Goal: Information Seeking & Learning: Learn about a topic

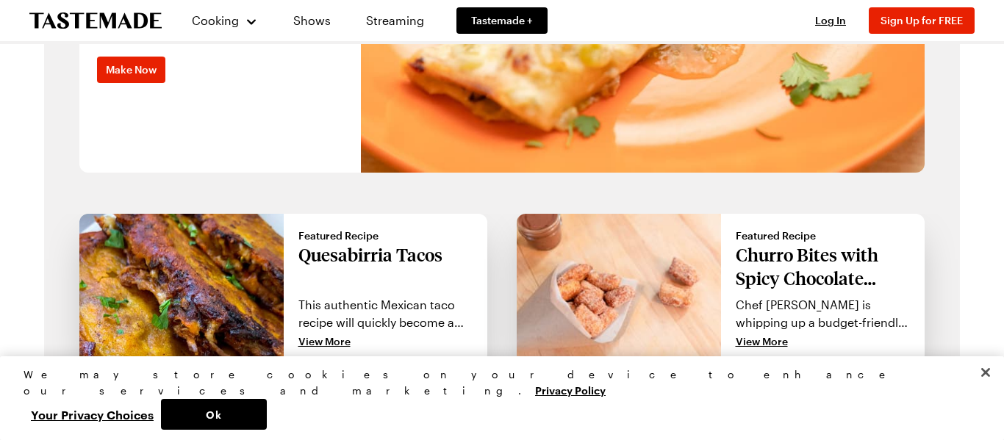
scroll to position [1257, 0]
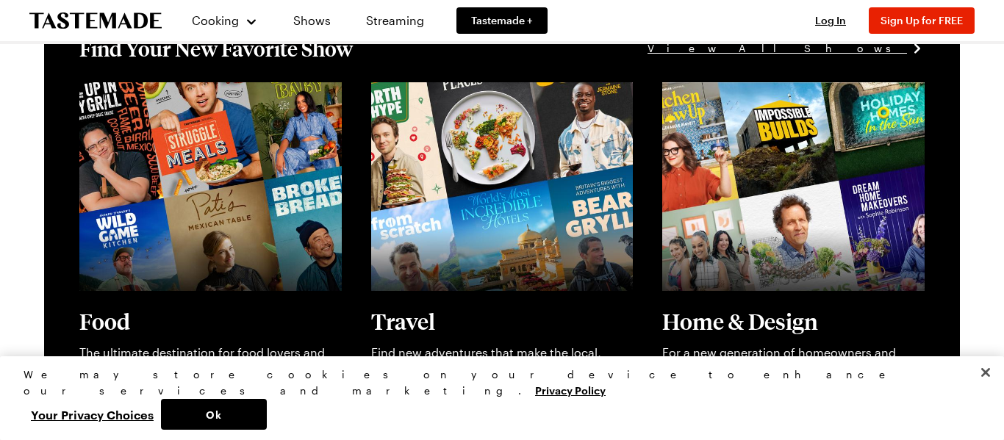
drag, startPoint x: 1002, startPoint y: 165, endPoint x: 1000, endPoint y: 82, distance: 83.8
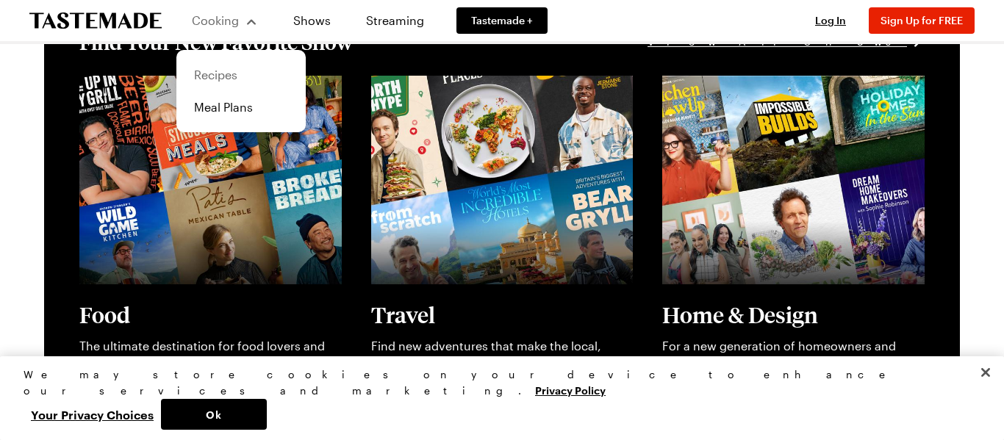
click at [217, 69] on link "Recipes" at bounding box center [241, 75] width 112 height 32
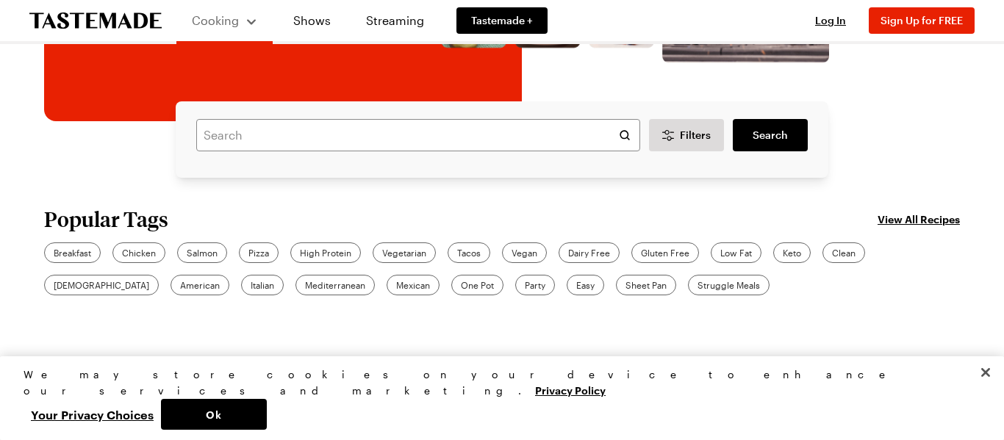
scroll to position [370, 0]
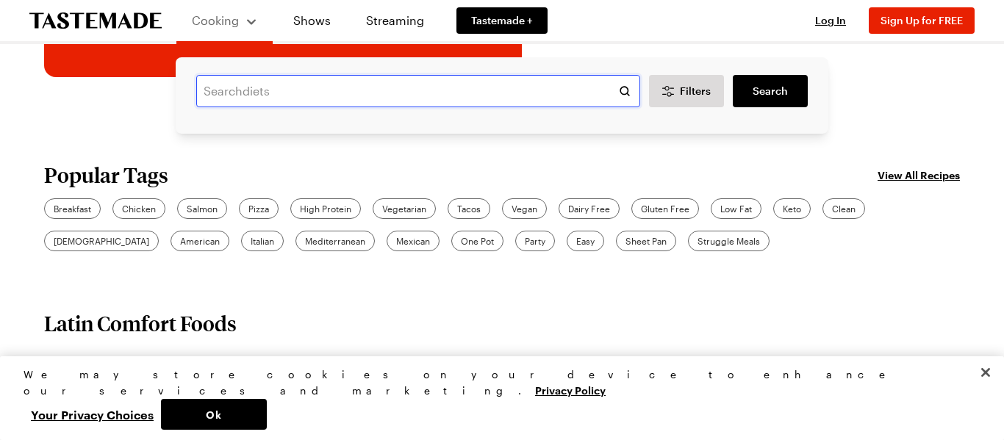
click at [476, 82] on input "text" at bounding box center [418, 91] width 444 height 32
type input "corn"
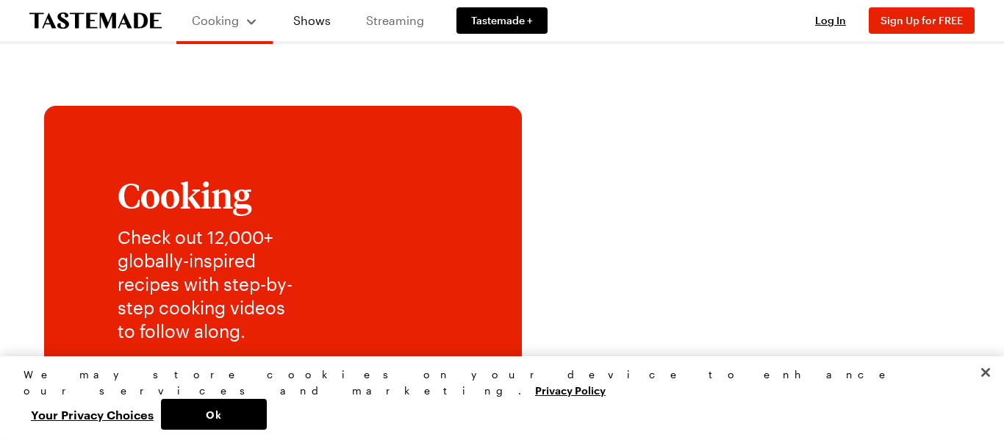
scroll to position [370, 0]
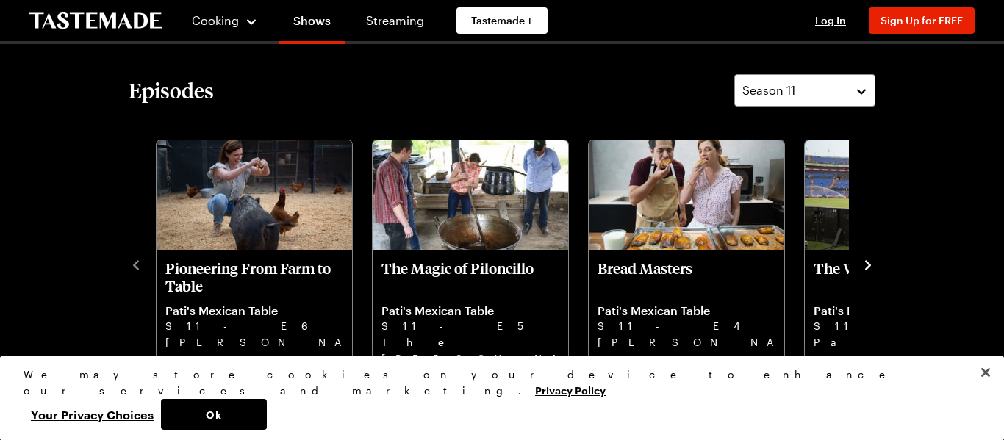
scroll to position [382, 0]
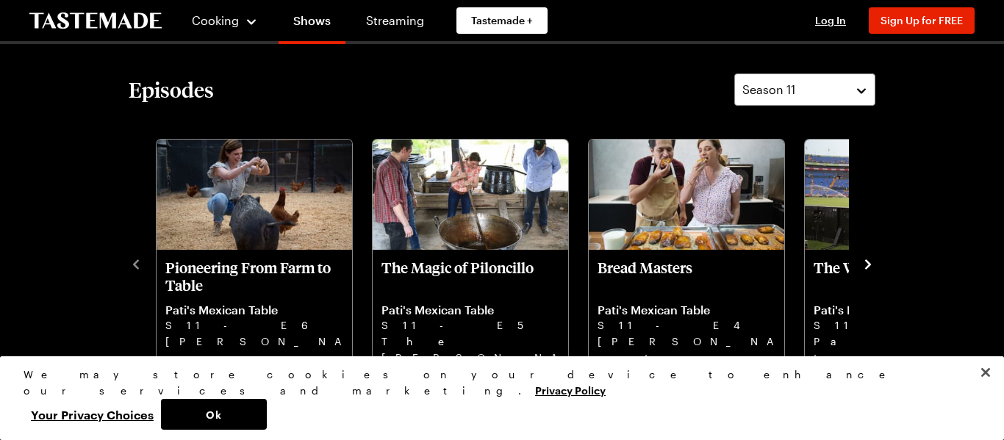
click at [868, 262] on icon "navigate to next item" at bounding box center [868, 264] width 6 height 10
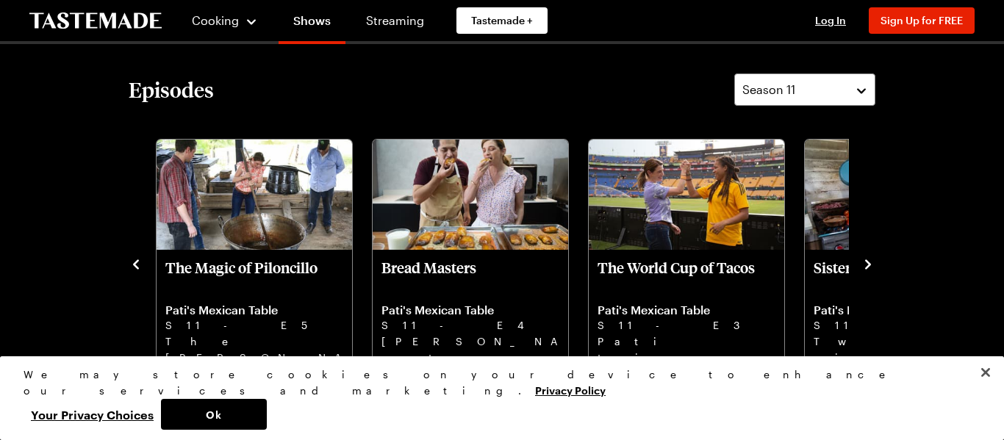
click at [868, 262] on icon "navigate to next item" at bounding box center [868, 264] width 6 height 10
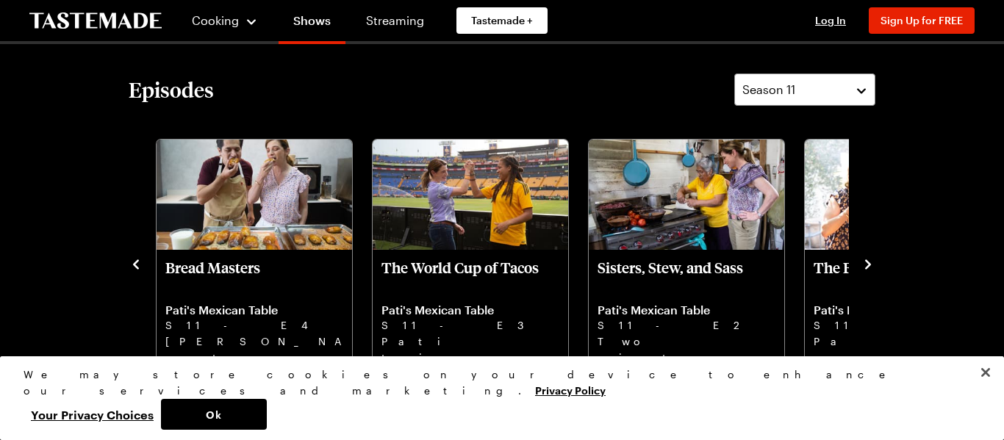
click at [868, 262] on icon "navigate to next item" at bounding box center [868, 264] width 6 height 10
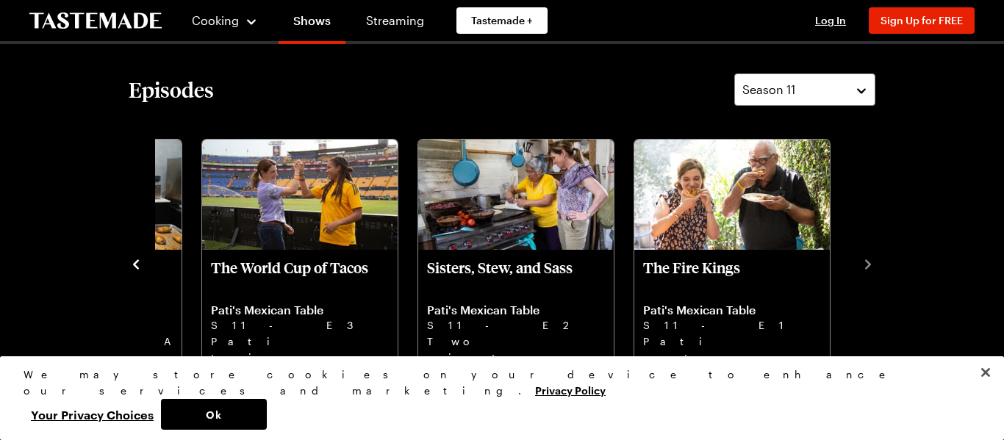
click at [970, 154] on main "Pati's Mexican Table Cooking 3 Seasons [PERSON_NAME] is a chef whose true passi…" at bounding box center [502, 364] width 1004 height 1405
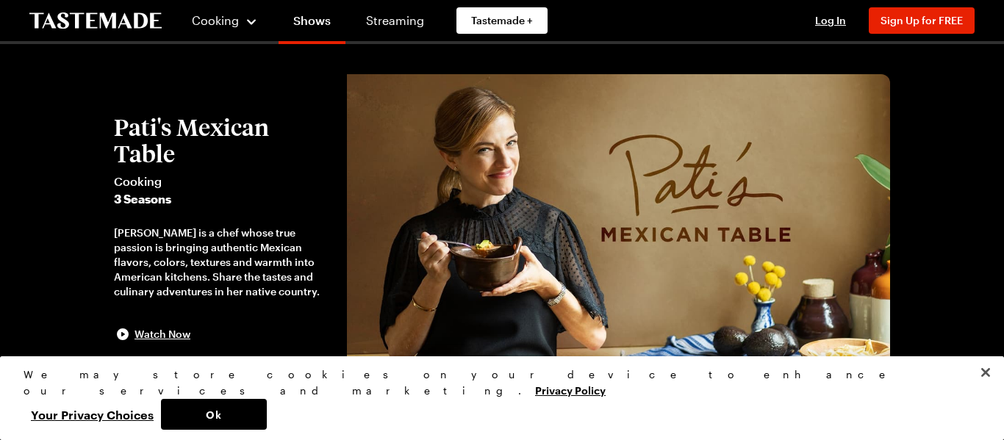
scroll to position [0, 0]
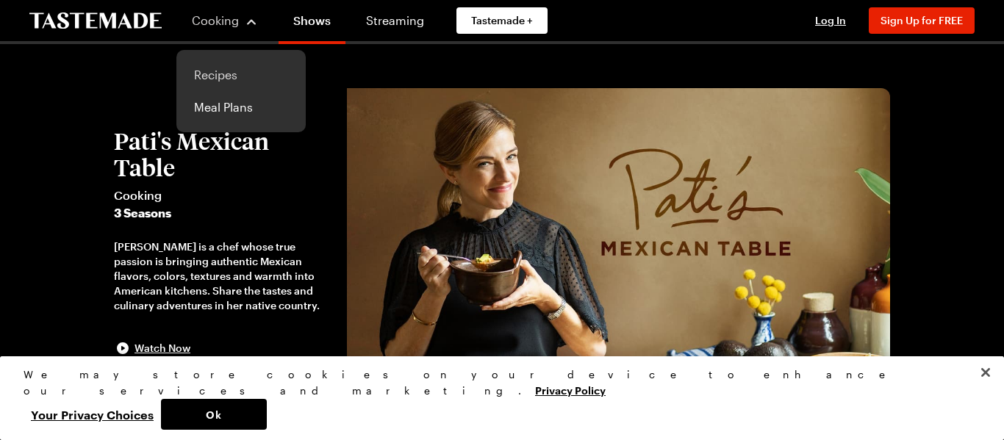
click at [214, 74] on link "Recipes" at bounding box center [241, 75] width 112 height 32
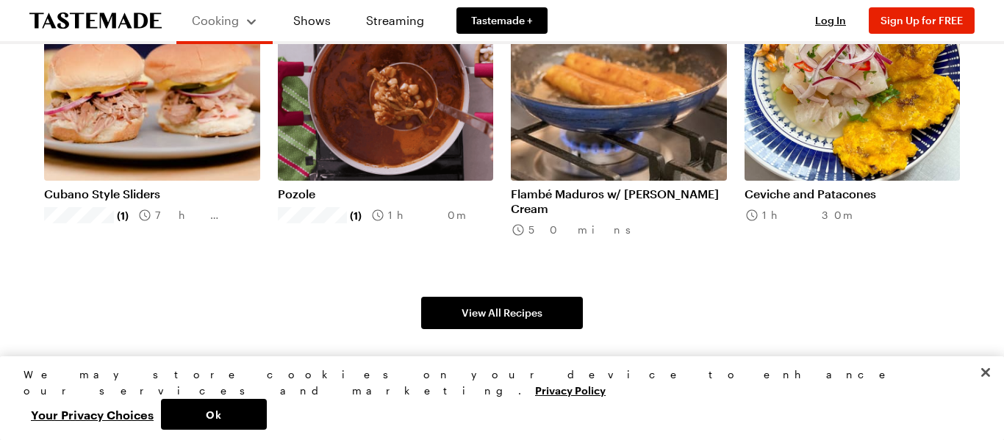
scroll to position [1109, 0]
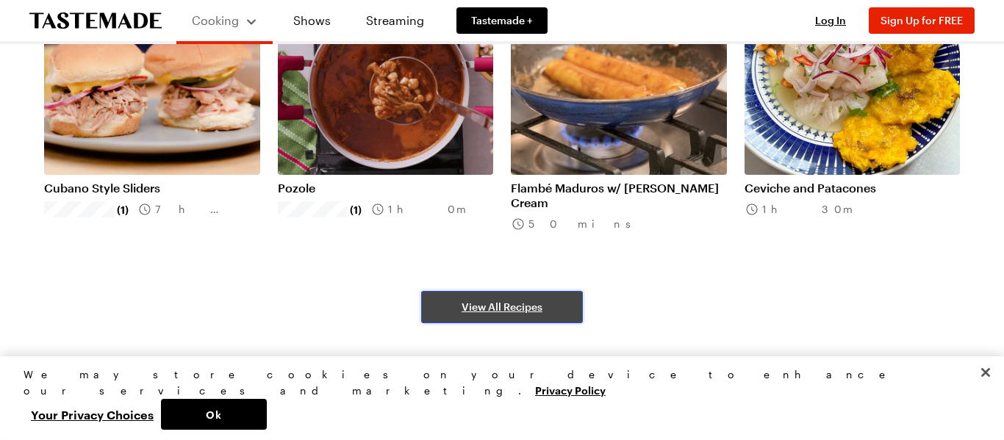
click at [476, 317] on link "View All Recipes" at bounding box center [502, 307] width 162 height 32
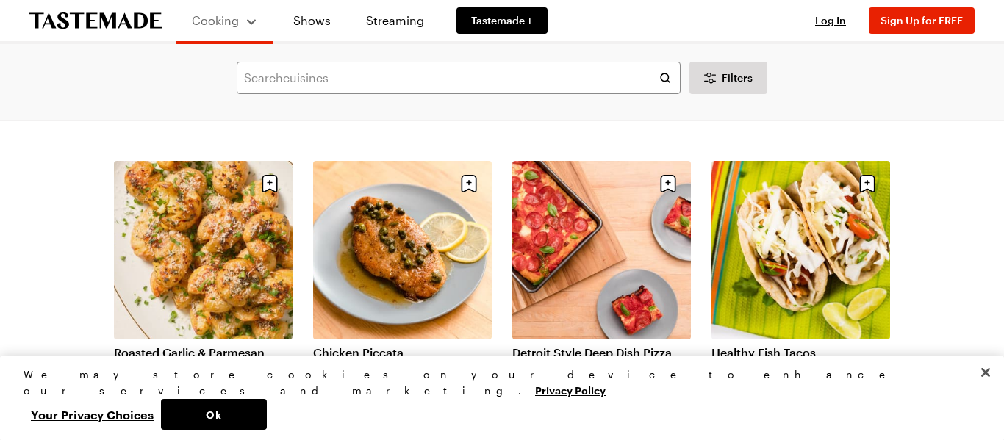
scroll to position [1000, 0]
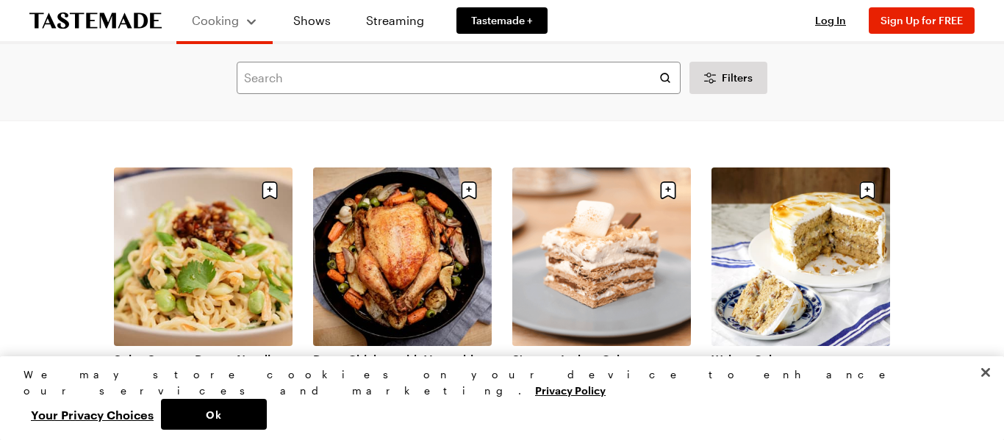
scroll to position [2822, 0]
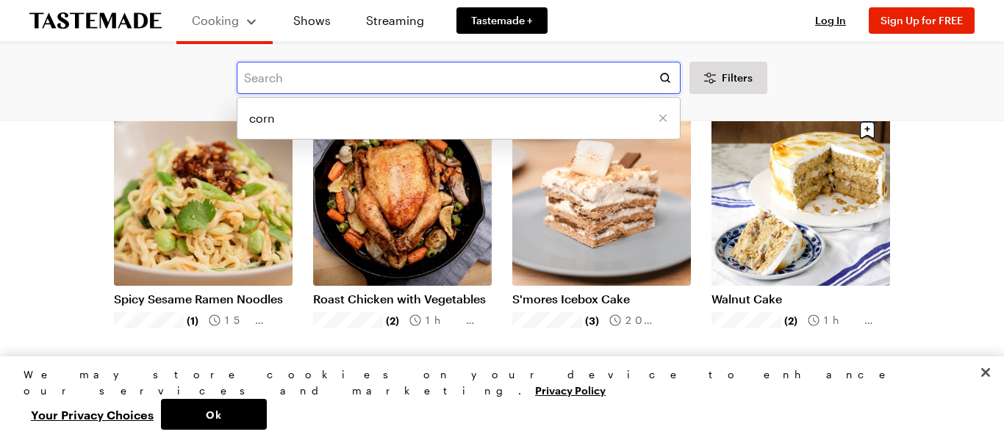
click at [426, 71] on input "text" at bounding box center [459, 78] width 444 height 32
click at [301, 121] on li "corn" at bounding box center [458, 118] width 442 height 35
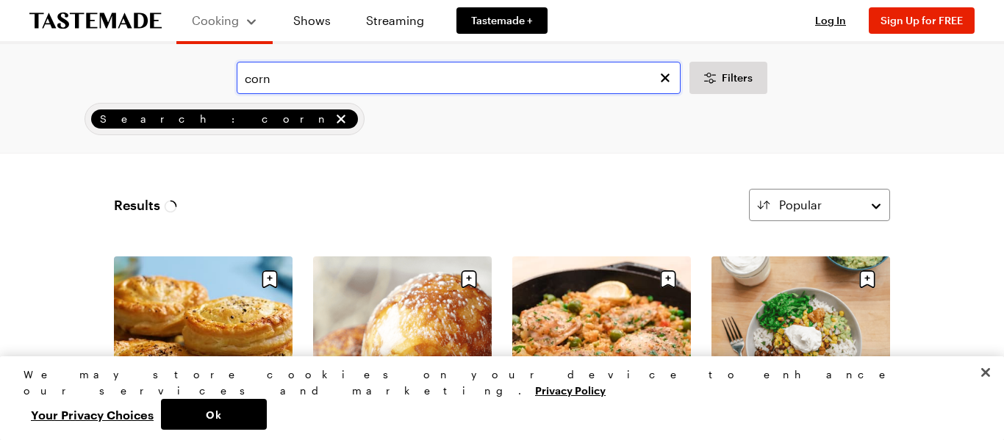
click at [287, 82] on input "corn" at bounding box center [459, 78] width 444 height 32
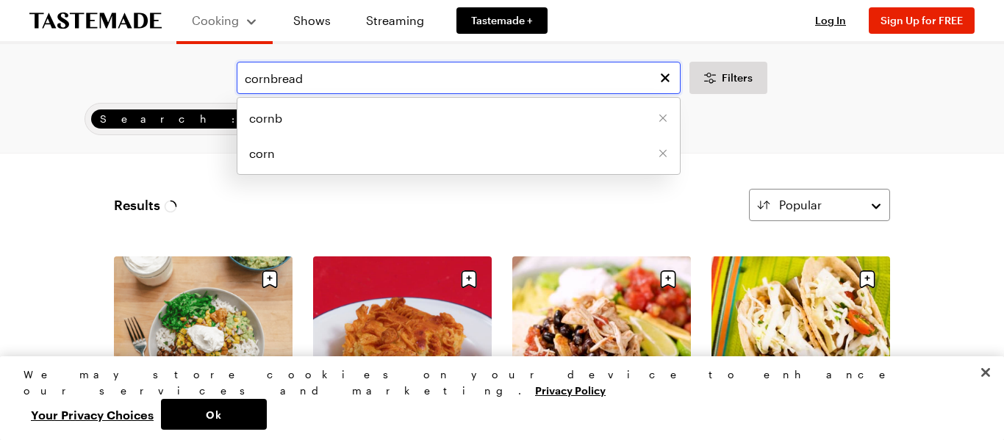
type input "cornbread"
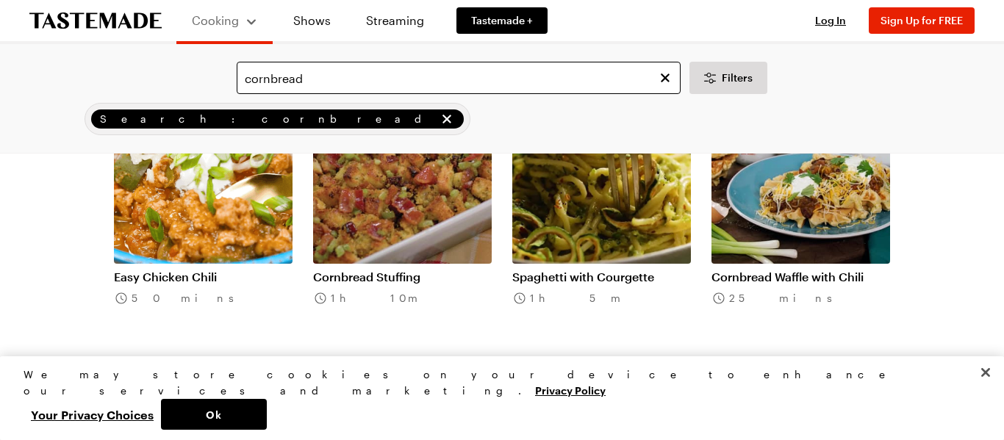
scroll to position [1088, 0]
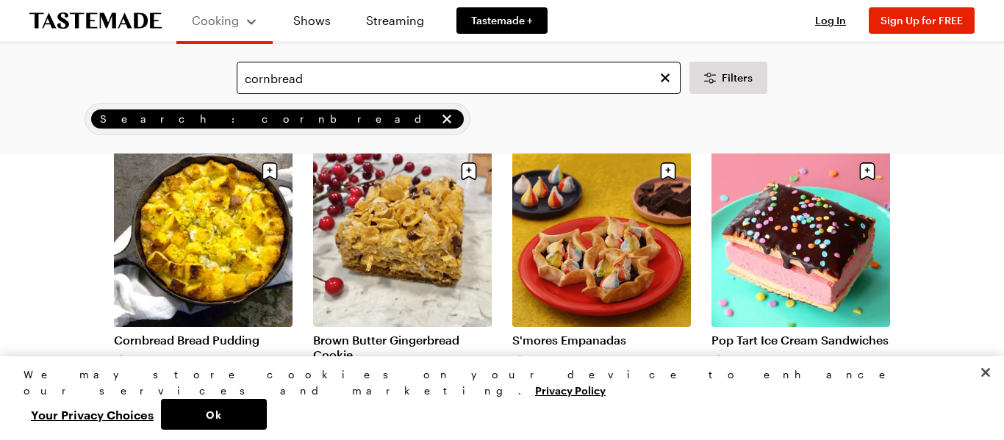
scroll to position [2528, 0]
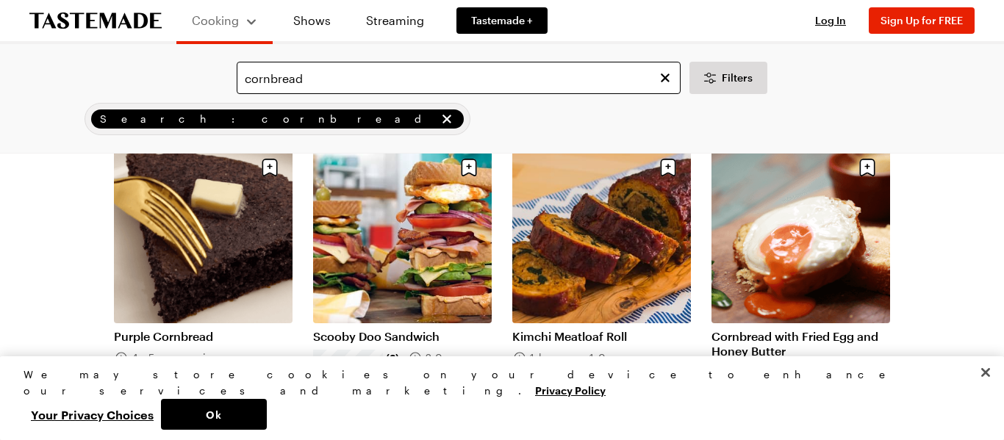
scroll to position [3440, 0]
